Goal: Task Accomplishment & Management: Complete application form

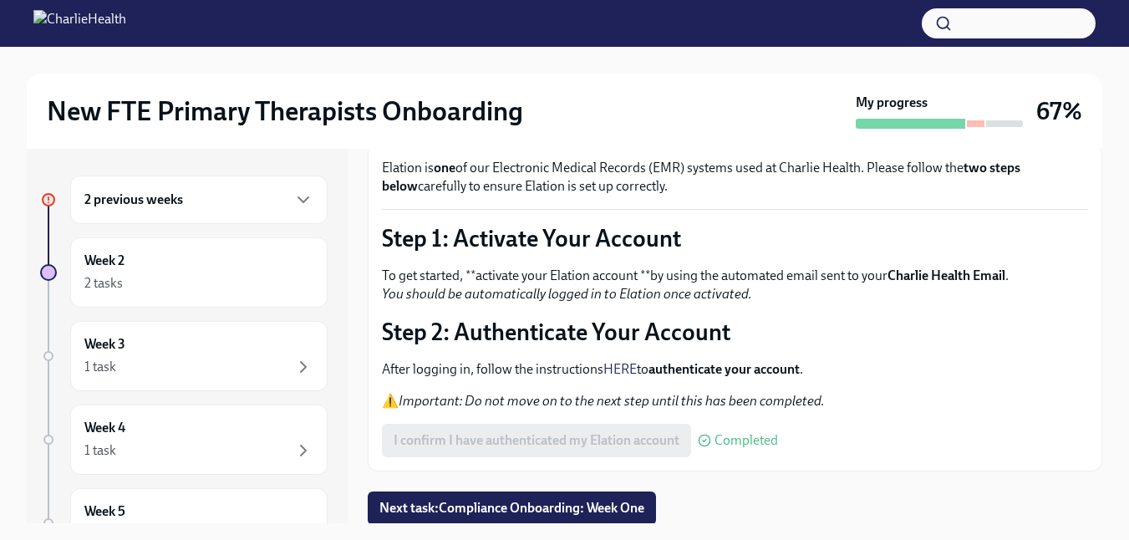
scroll to position [101, 0]
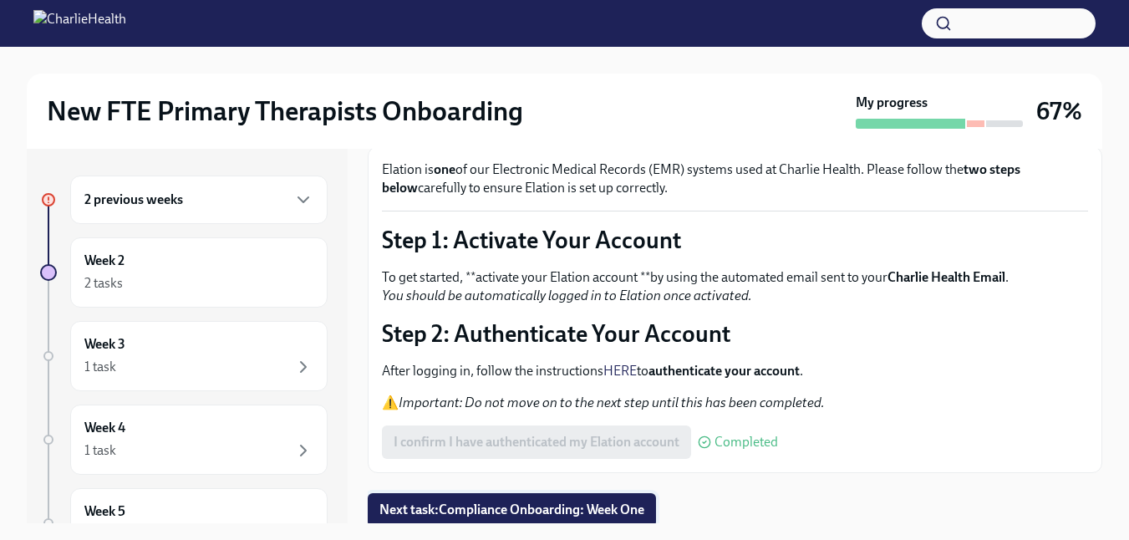
click at [485, 496] on button "Next task : Compliance Onboarding: Week One" at bounding box center [512, 509] width 288 height 33
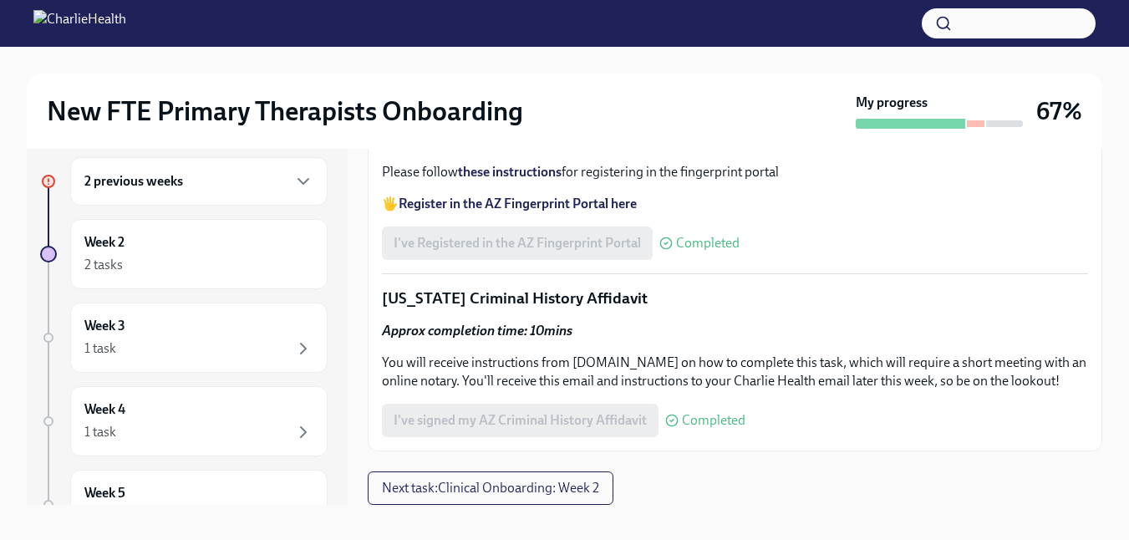
scroll to position [30, 0]
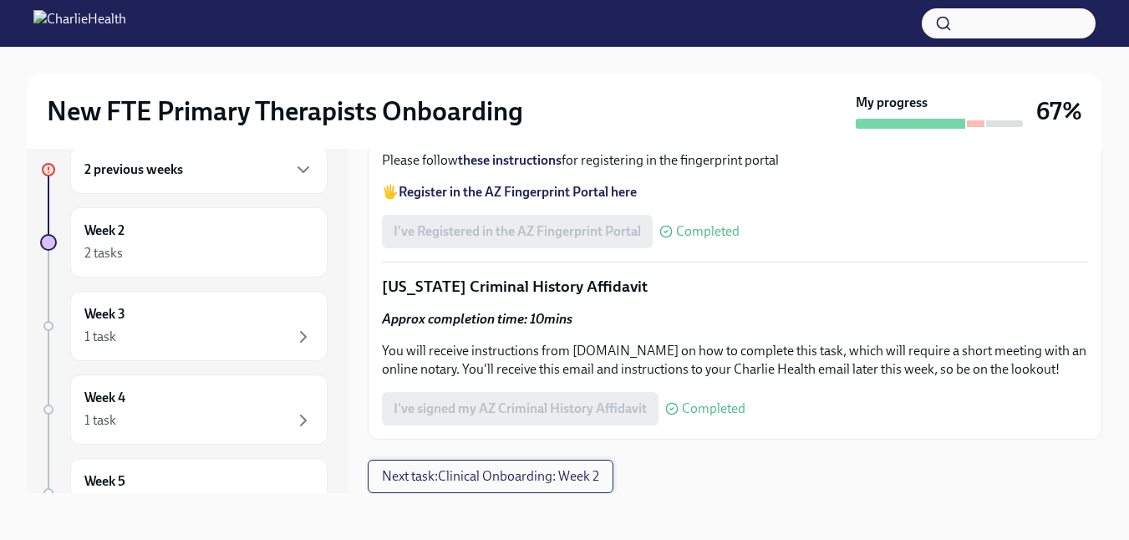
click at [544, 481] on span "Next task : Clinical Onboarding: Week 2" at bounding box center [490, 476] width 217 height 17
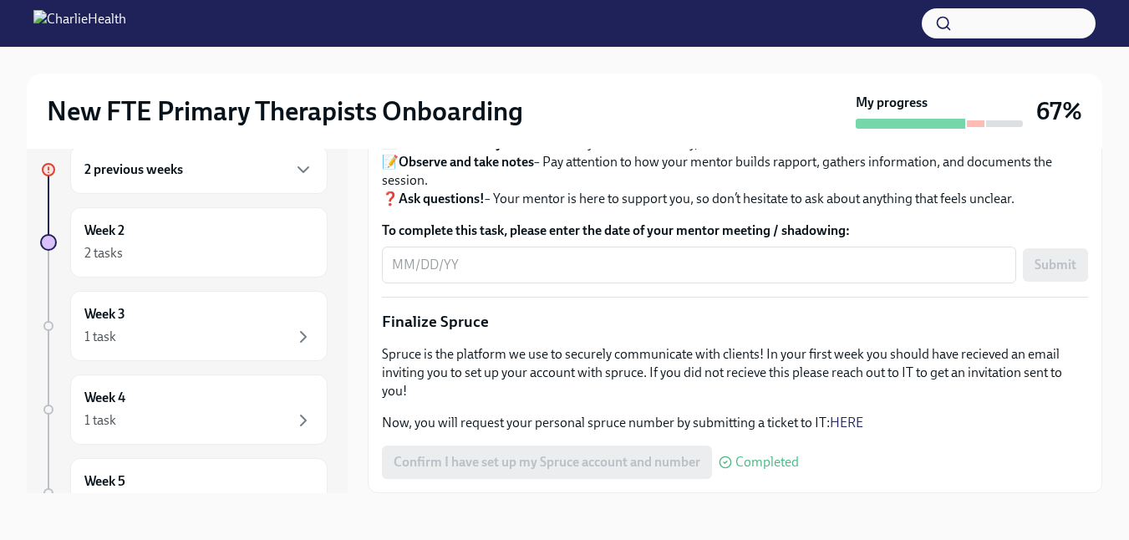
scroll to position [1406, 0]
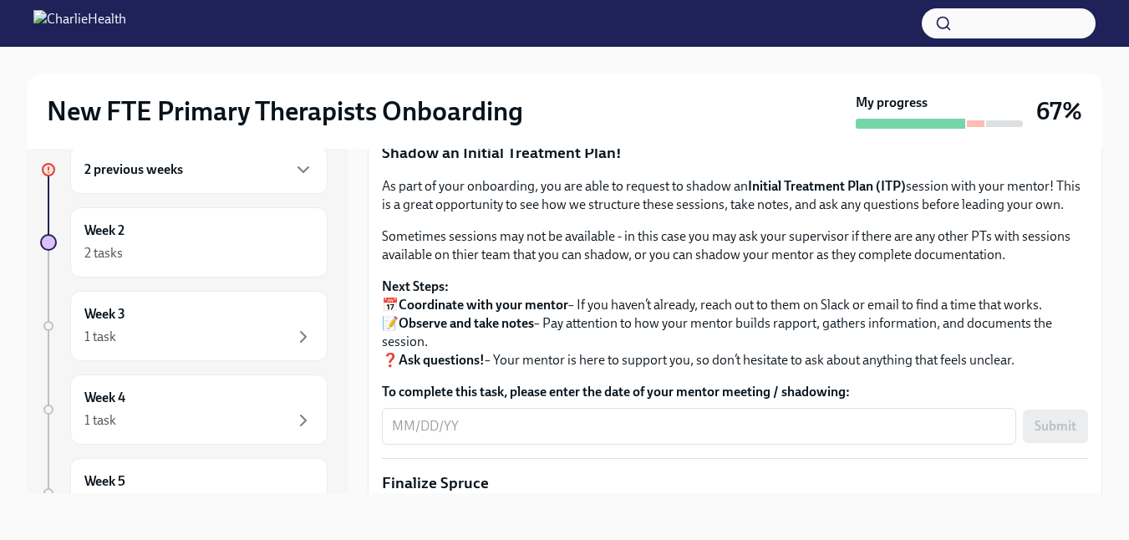
click at [518, 59] on span "Upload Mock Treatment Plan" at bounding box center [486, 51] width 185 height 17
click at [0, 0] on input "Upload Mock Treatment Plan" at bounding box center [0, 0] width 0 height 0
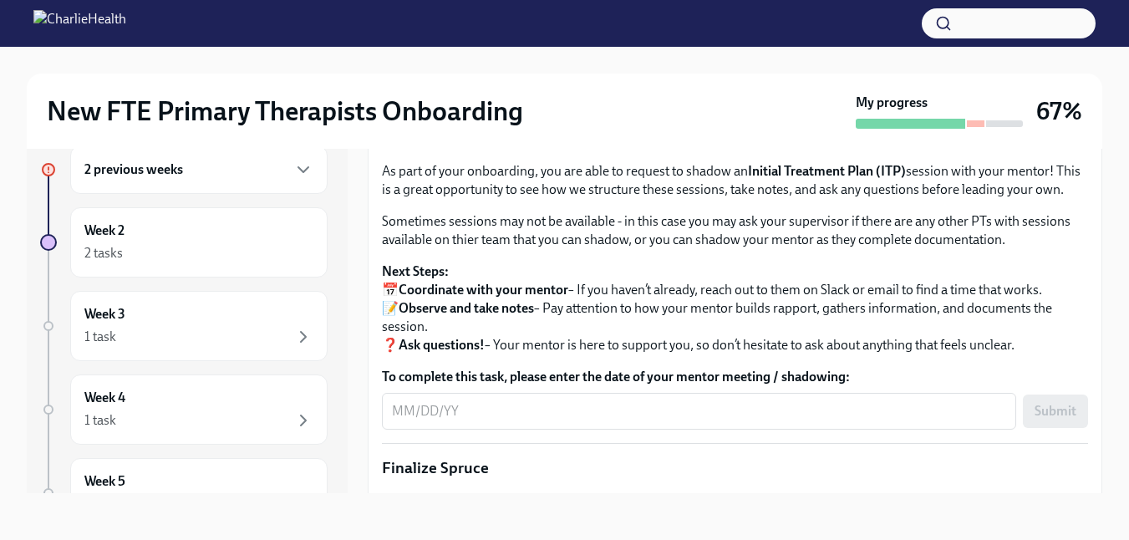
click at [508, 91] on span "I have completed my Mock Treatment Plan" at bounding box center [517, 82] width 246 height 17
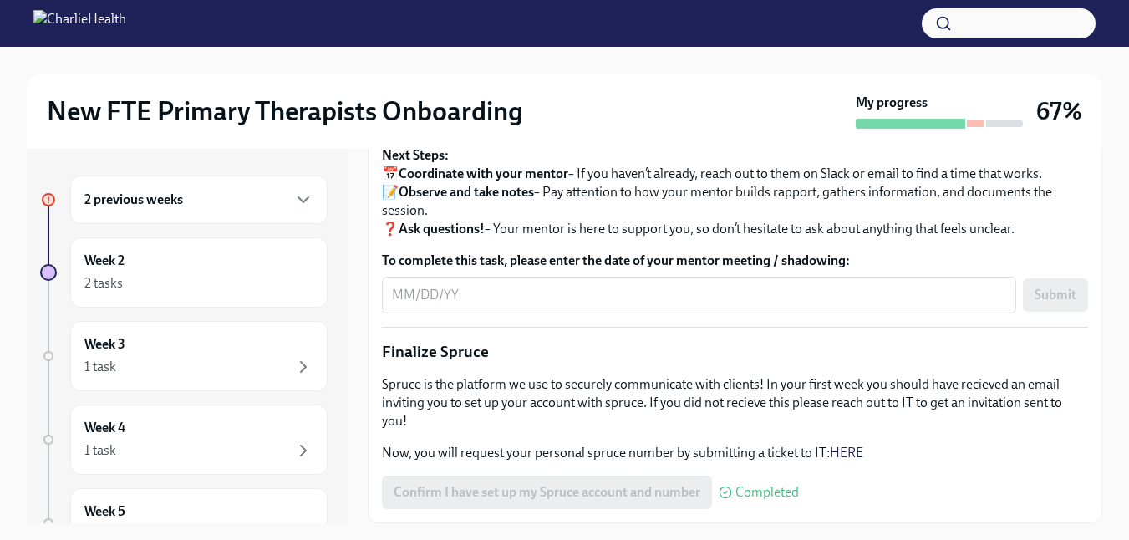
scroll to position [1902, 0]
click at [151, 359] on div "1 task" at bounding box center [198, 367] width 229 height 20
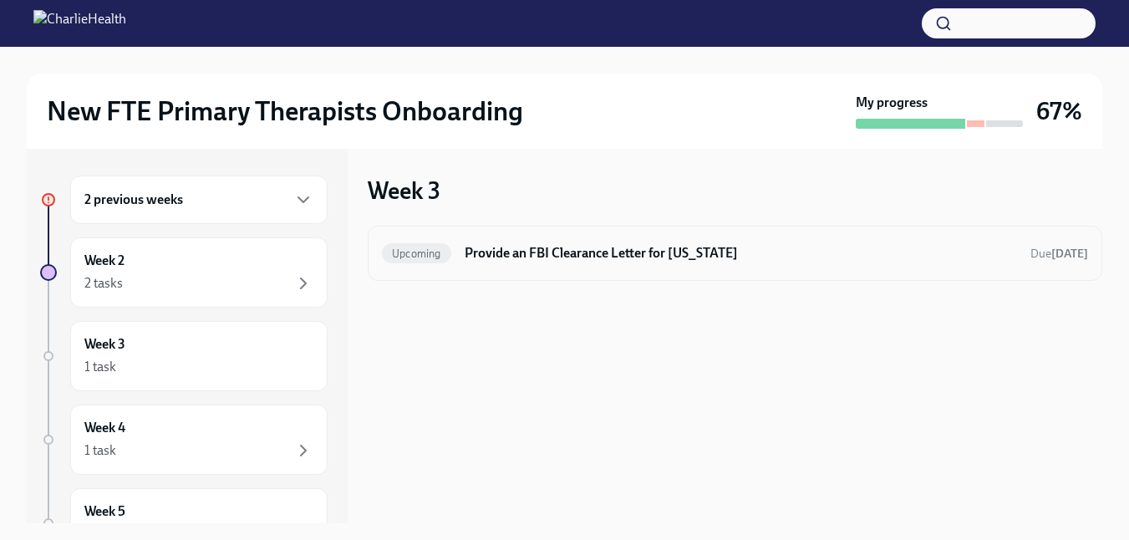
click at [578, 254] on h6 "Provide an FBI Clearance Letter for [US_STATE]" at bounding box center [741, 253] width 553 height 18
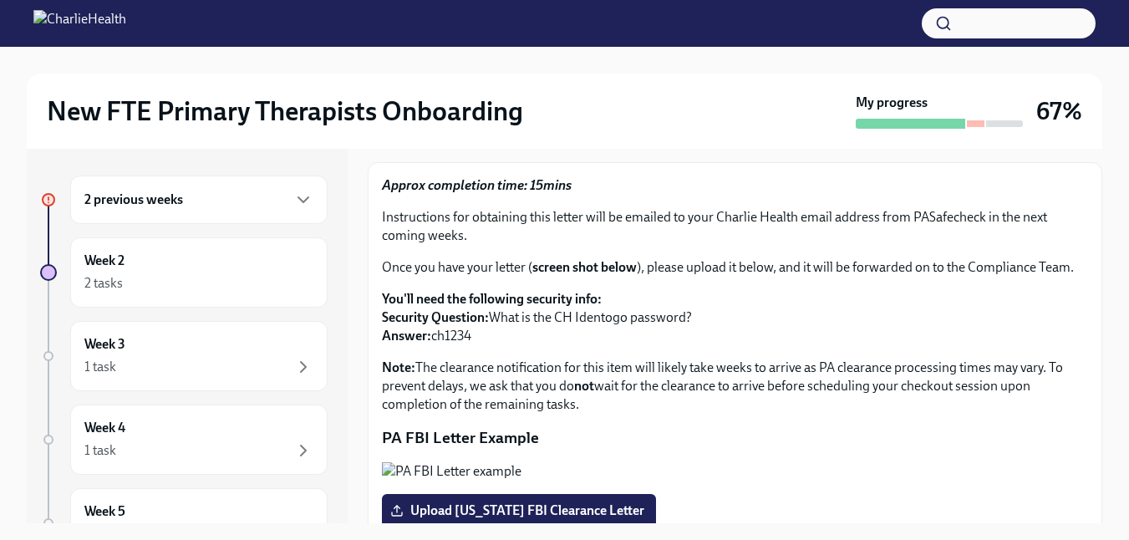
scroll to position [103, 0]
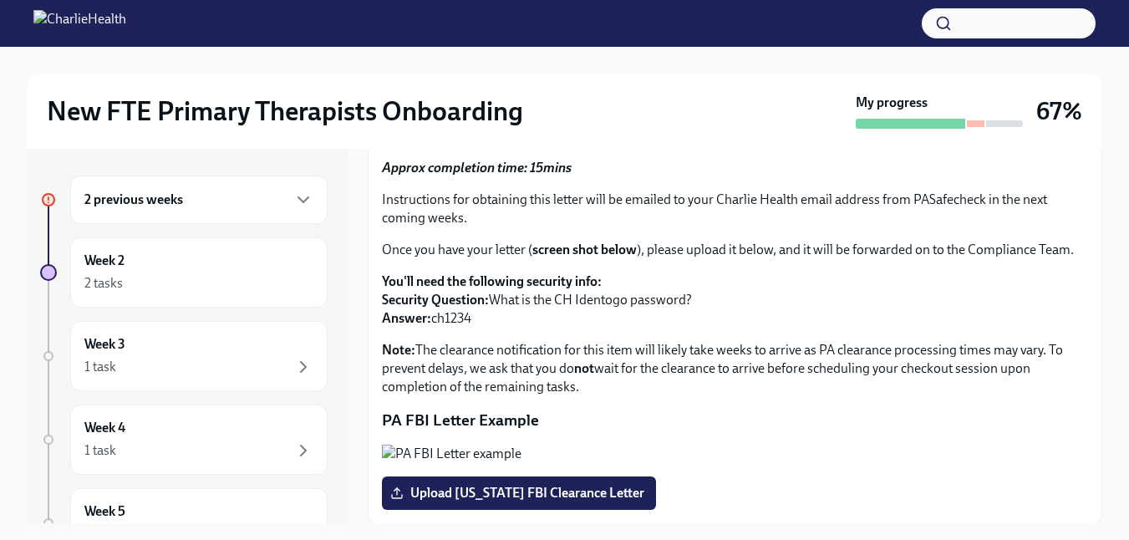
drag, startPoint x: 489, startPoint y: 321, endPoint x: 433, endPoint y: 319, distance: 56.1
click at [433, 319] on p "You'll need the following security info: Security Question: What is the CH Iden…" at bounding box center [735, 300] width 706 height 55
copy p "ch1234"
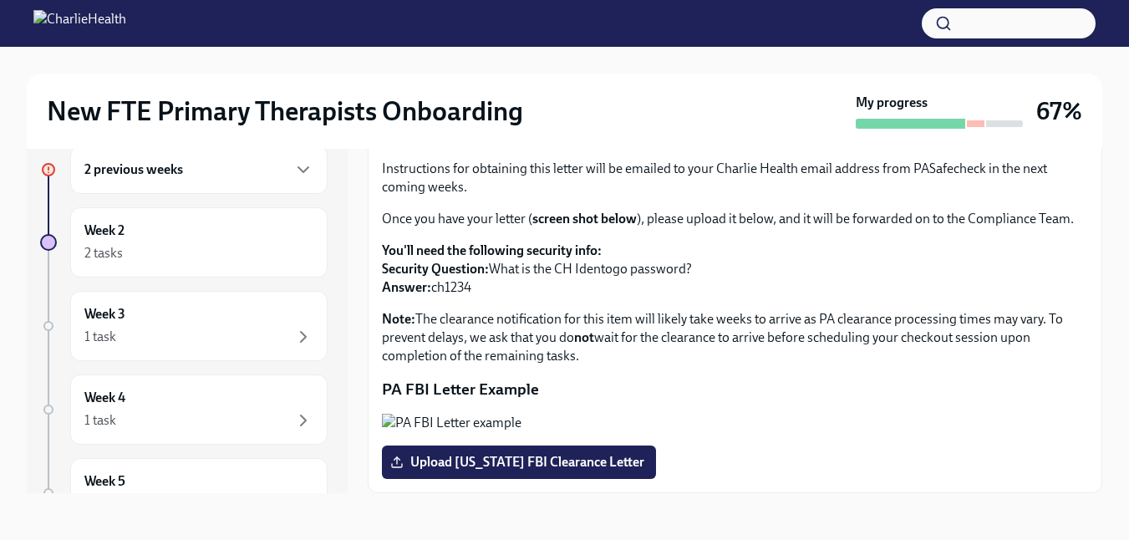
scroll to position [27, 0]
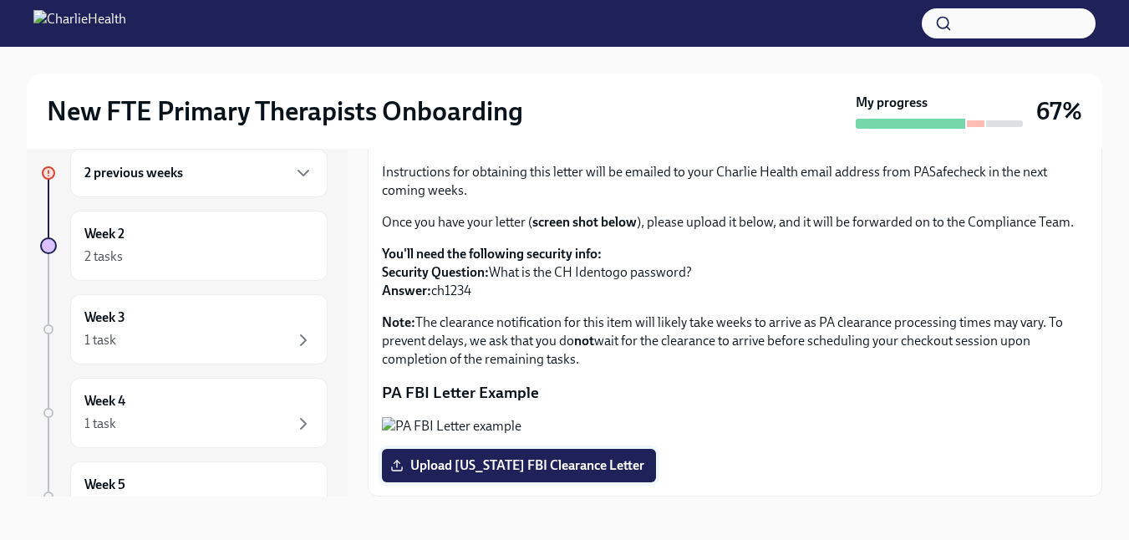
click at [559, 460] on span "Upload [US_STATE] FBI Clearance Letter" at bounding box center [519, 465] width 251 height 17
click at [0, 0] on input "Upload [US_STATE] FBI Clearance Letter" at bounding box center [0, 0] width 0 height 0
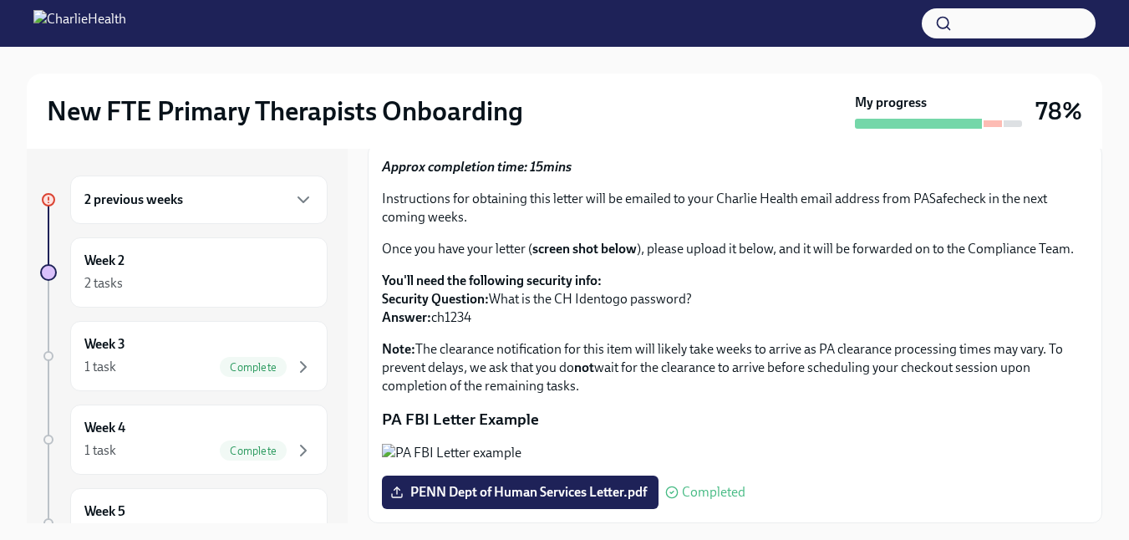
scroll to position [316, 0]
click at [217, 279] on div "2 tasks" at bounding box center [198, 283] width 229 height 20
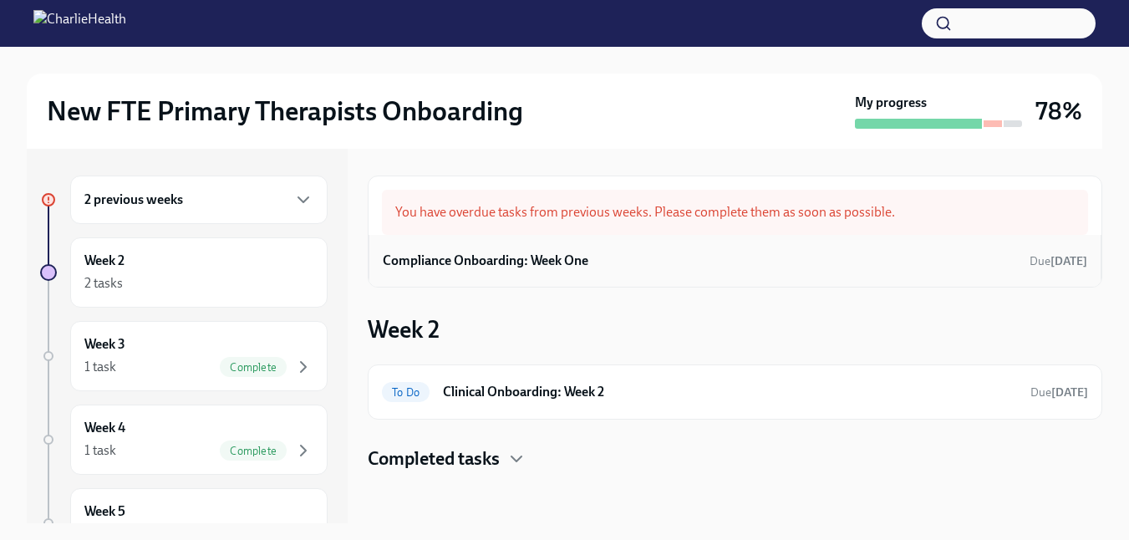
click at [511, 263] on h6 "Compliance Onboarding: Week One" at bounding box center [486, 261] width 206 height 18
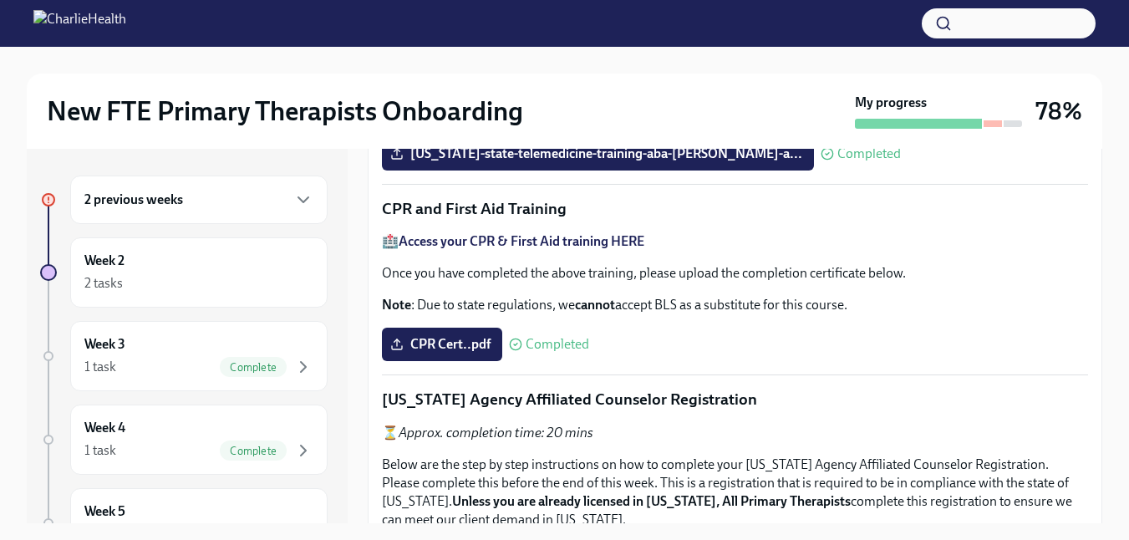
scroll to position [566, 0]
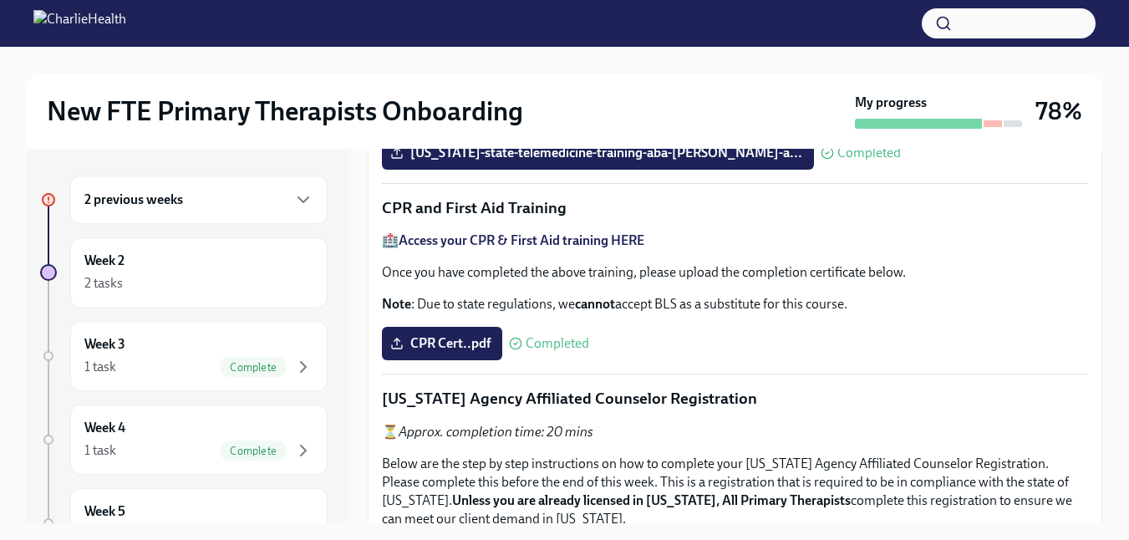
click at [166, 206] on h6 "2 previous weeks" at bounding box center [133, 200] width 99 height 18
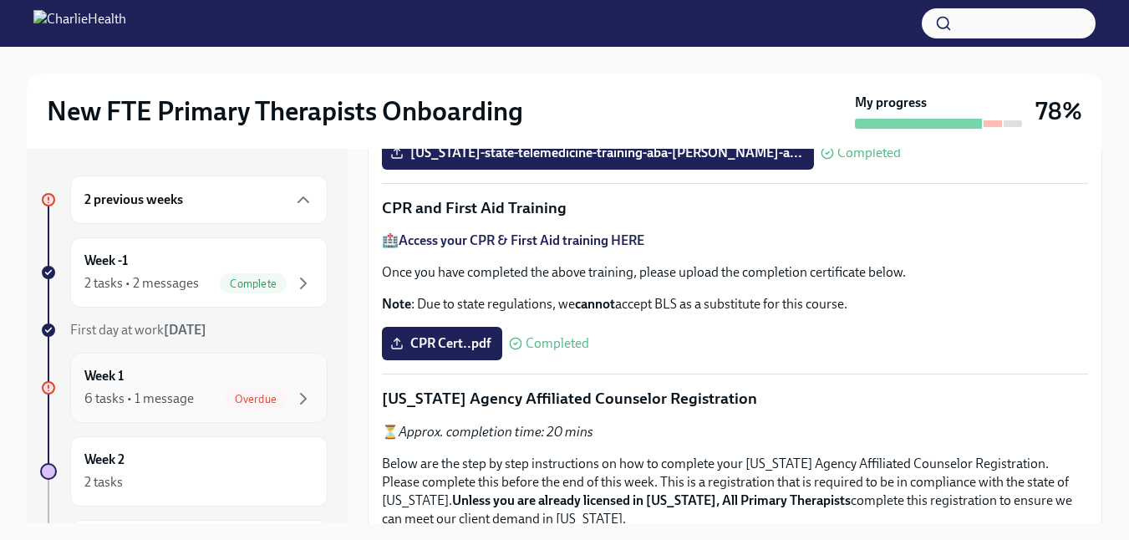
click at [239, 404] on span "Overdue" at bounding box center [256, 399] width 62 height 13
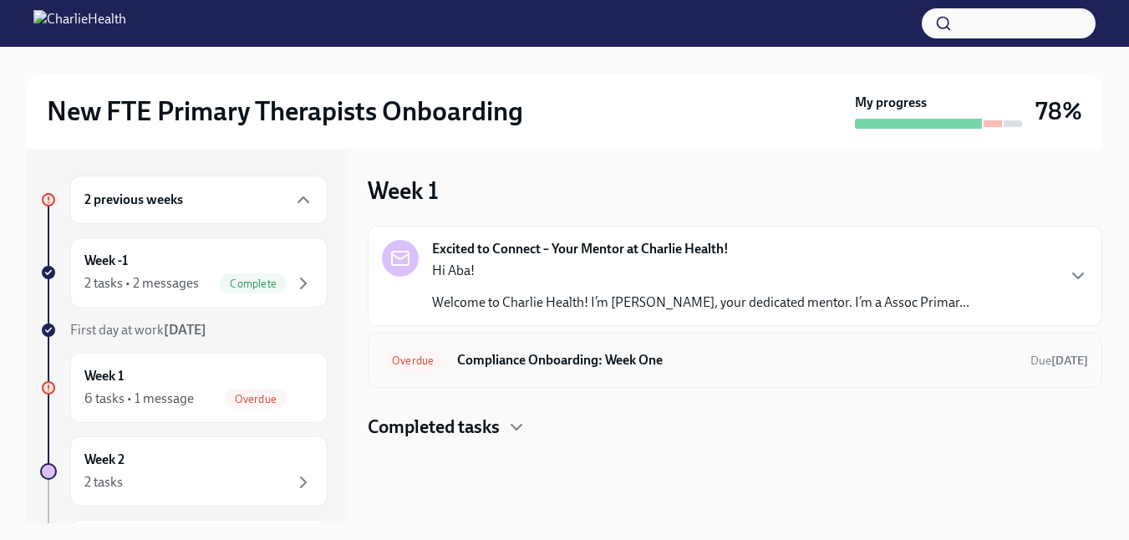
click at [501, 369] on h6 "Compliance Onboarding: Week One" at bounding box center [737, 360] width 560 height 18
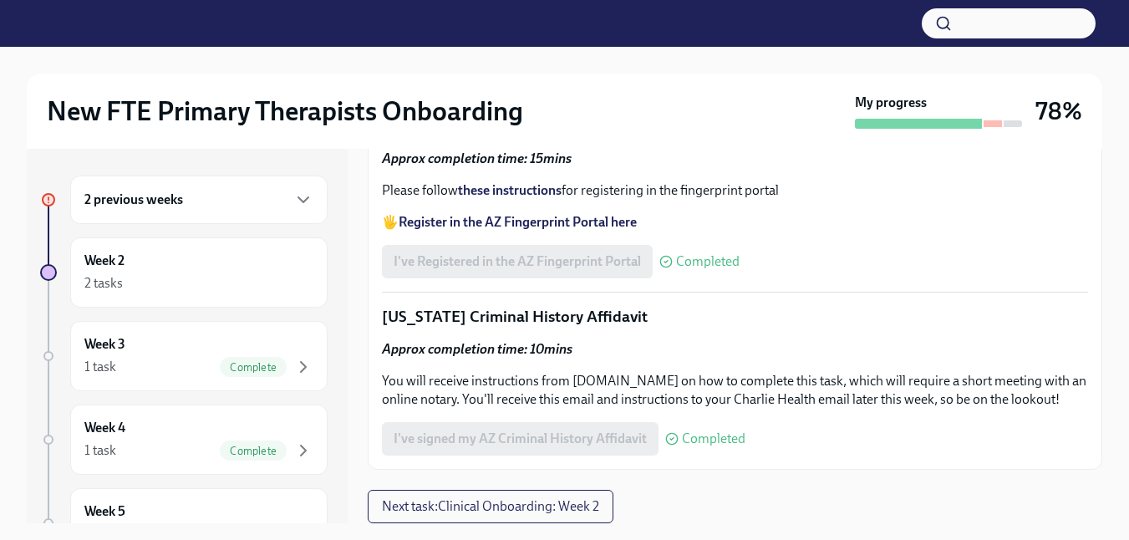
scroll to position [2340, 0]
click at [531, 509] on span "Next task : Clinical Onboarding: Week 2" at bounding box center [490, 506] width 217 height 17
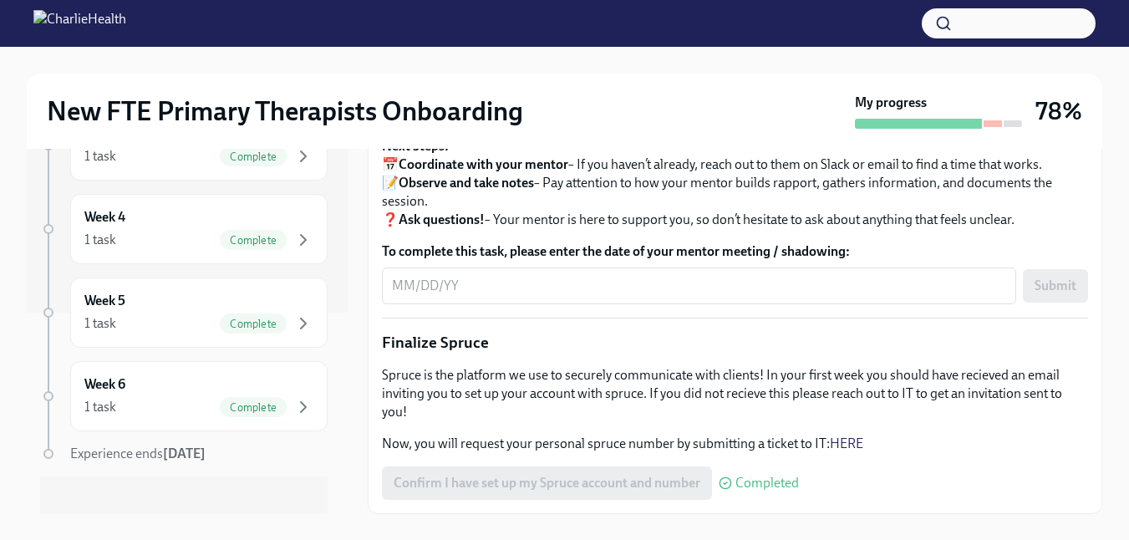
scroll to position [30, 0]
